Goal: Task Accomplishment & Management: Manage account settings

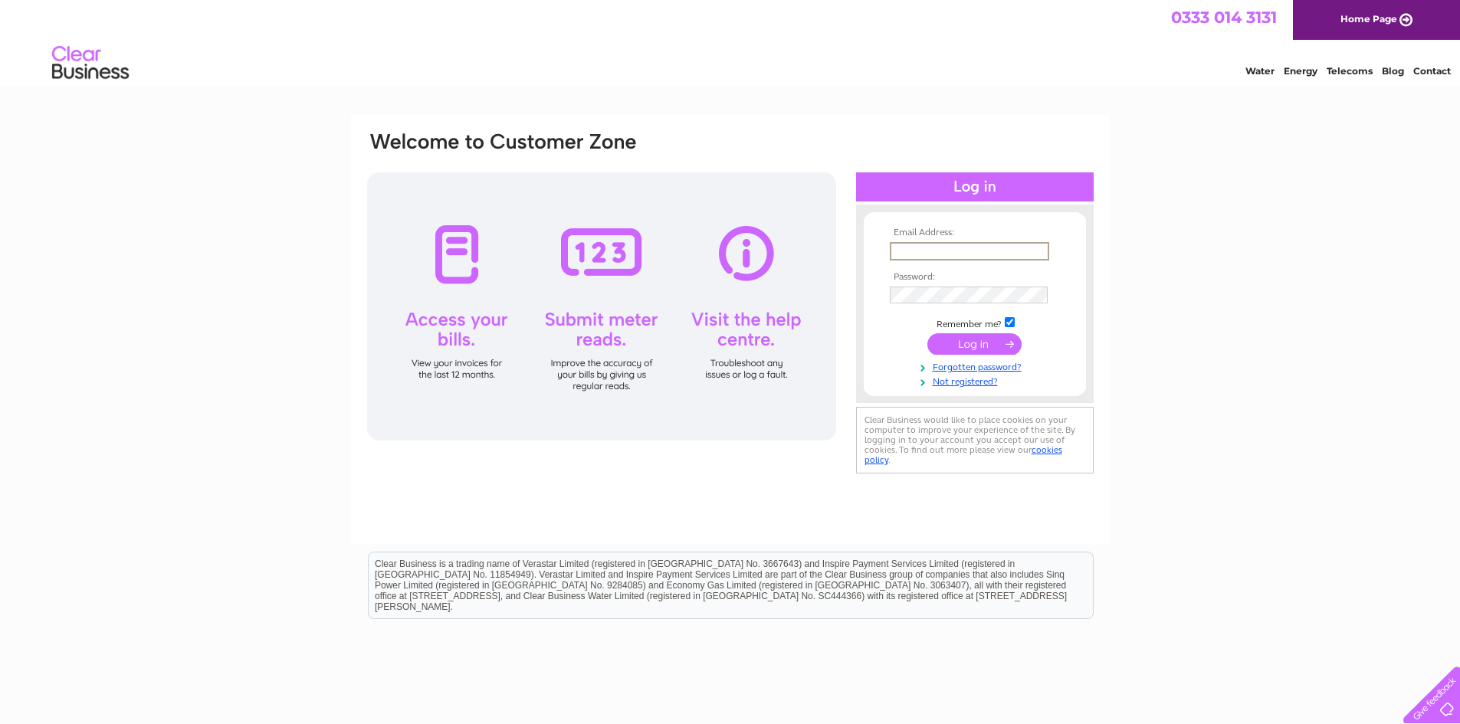
click at [938, 251] on input "text" at bounding box center [969, 251] width 159 height 18
type input "admin@campbellandmchardy.co.uk"
click at [927, 333] on input "submit" at bounding box center [974, 343] width 94 height 21
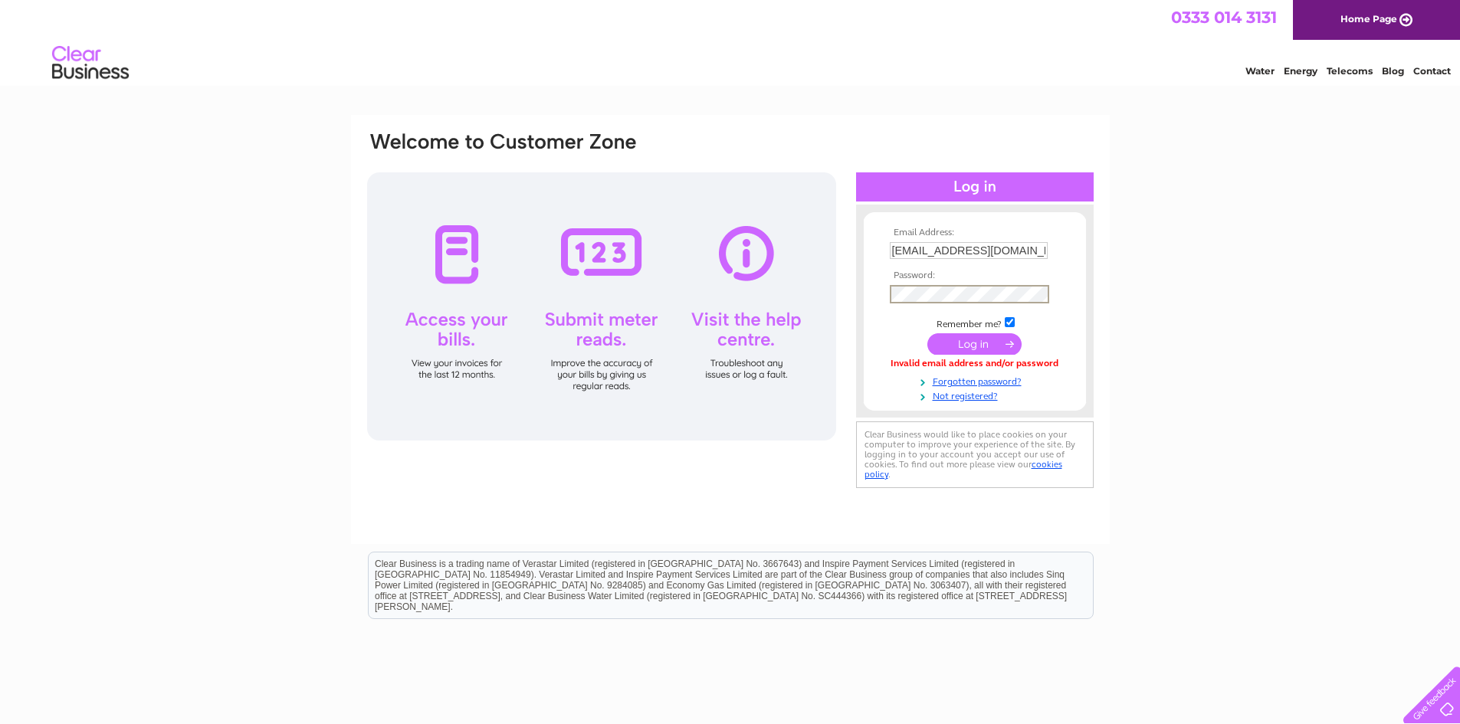
click at [927, 333] on input "submit" at bounding box center [974, 343] width 94 height 21
click at [986, 341] on input "submit" at bounding box center [974, 342] width 94 height 21
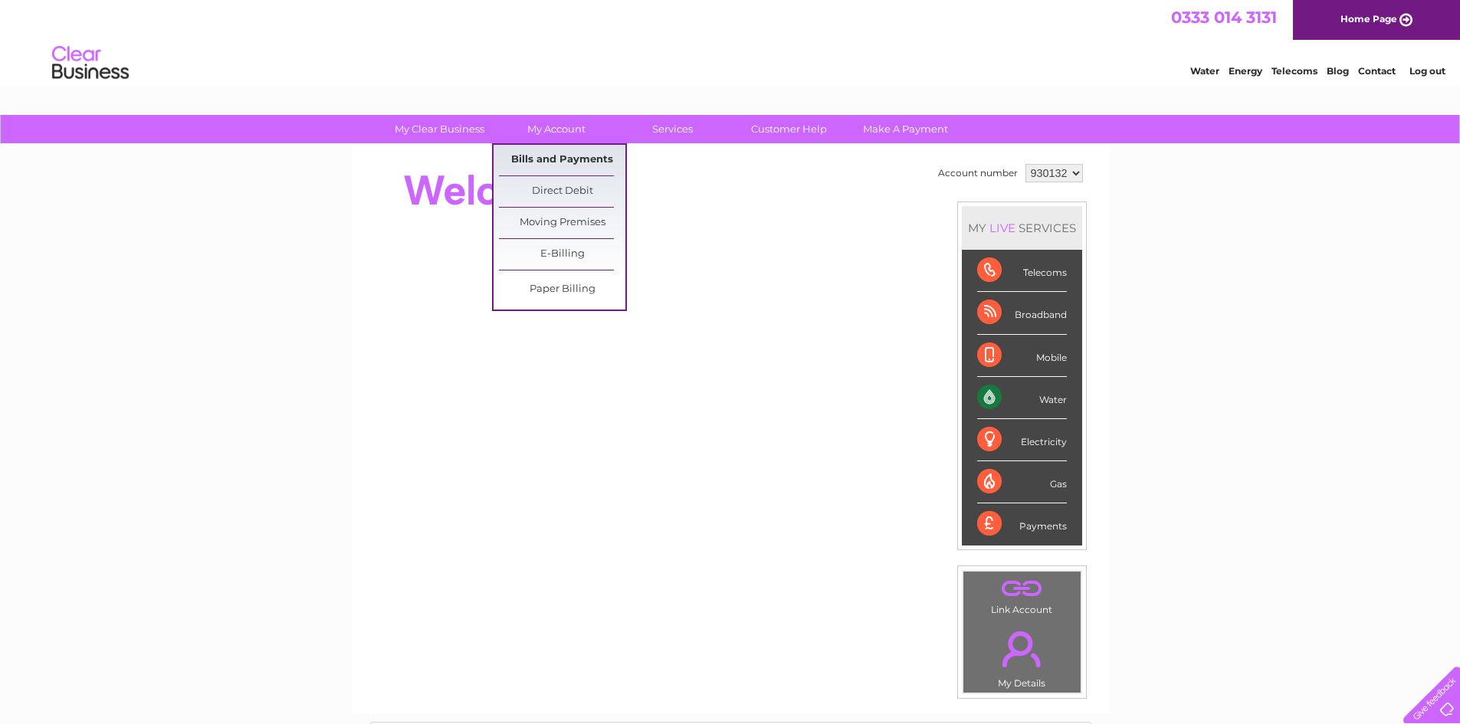
click at [549, 156] on link "Bills and Payments" at bounding box center [562, 160] width 126 height 31
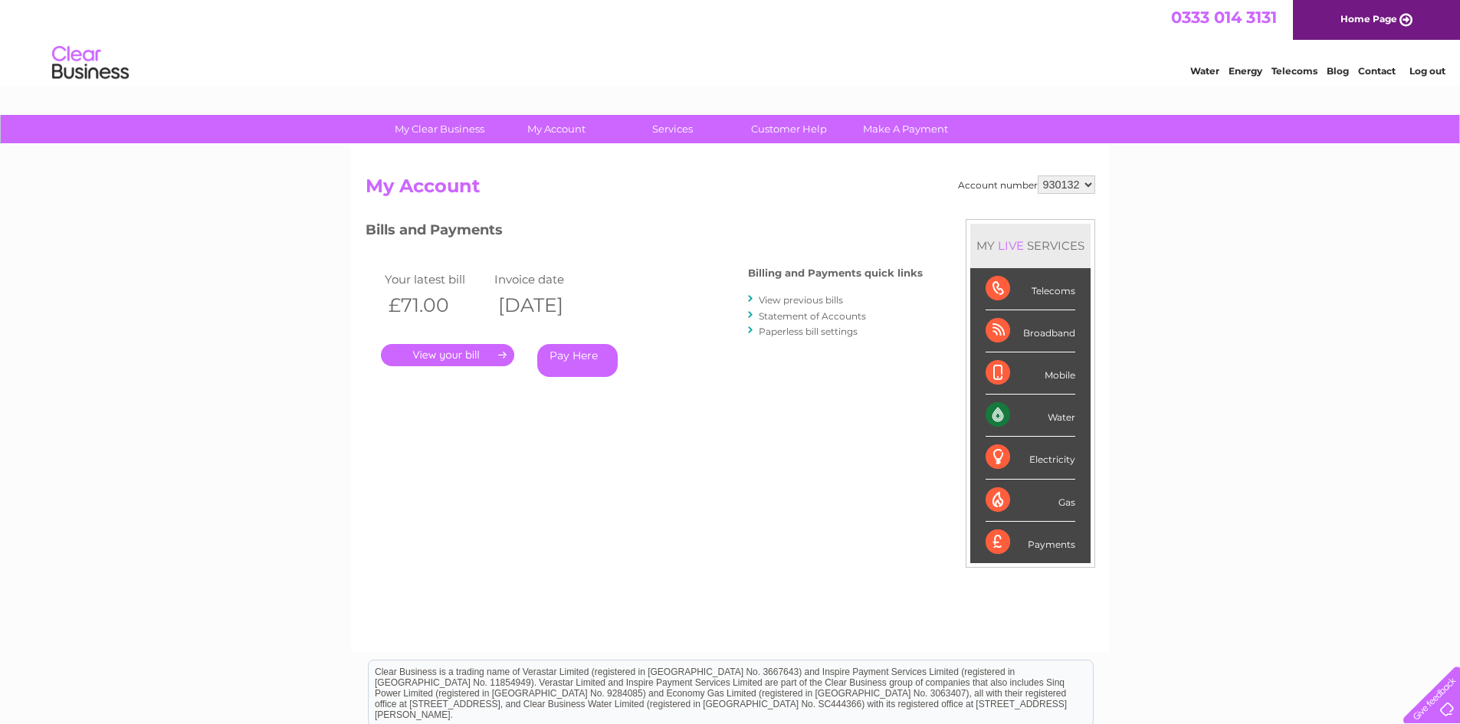
click at [484, 358] on link "." at bounding box center [447, 355] width 133 height 22
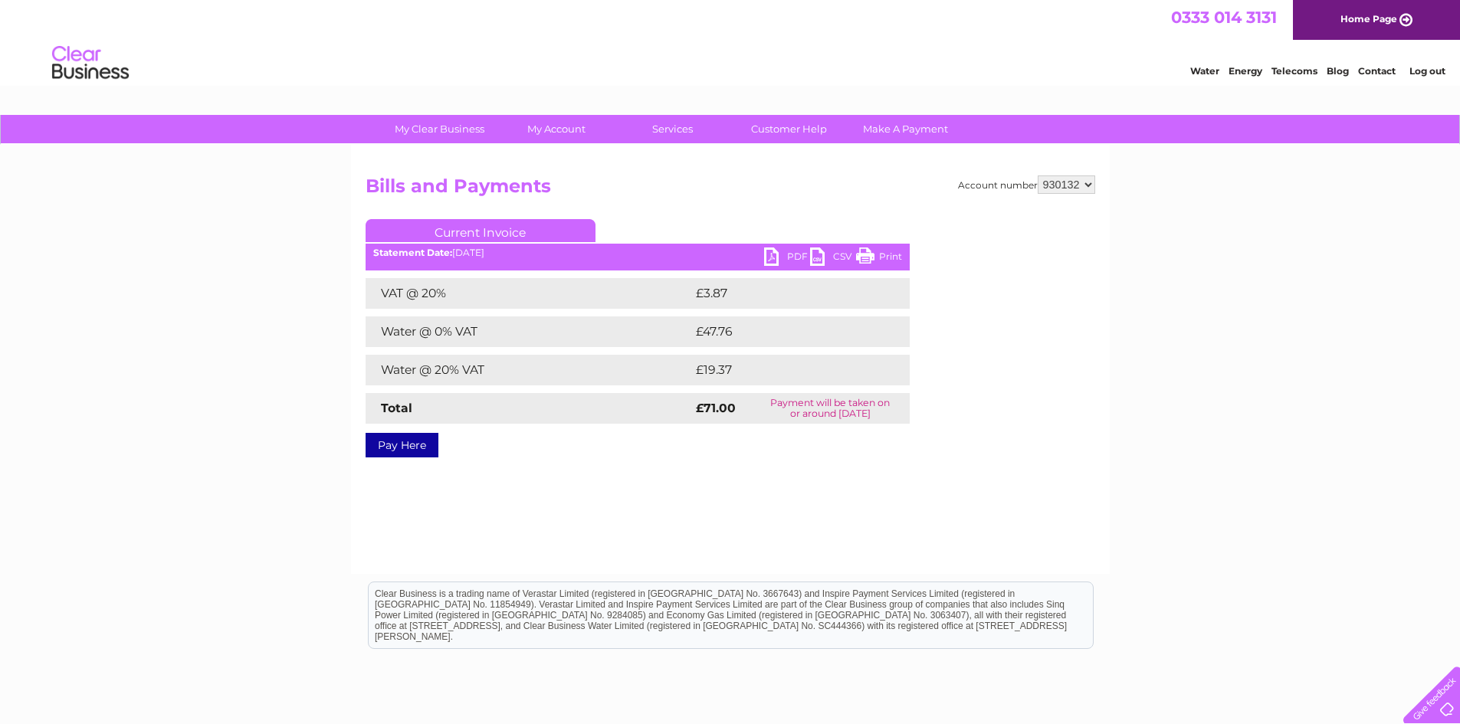
click at [767, 252] on link "PDF" at bounding box center [787, 259] width 46 height 22
